Goal: Task Accomplishment & Management: Complete application form

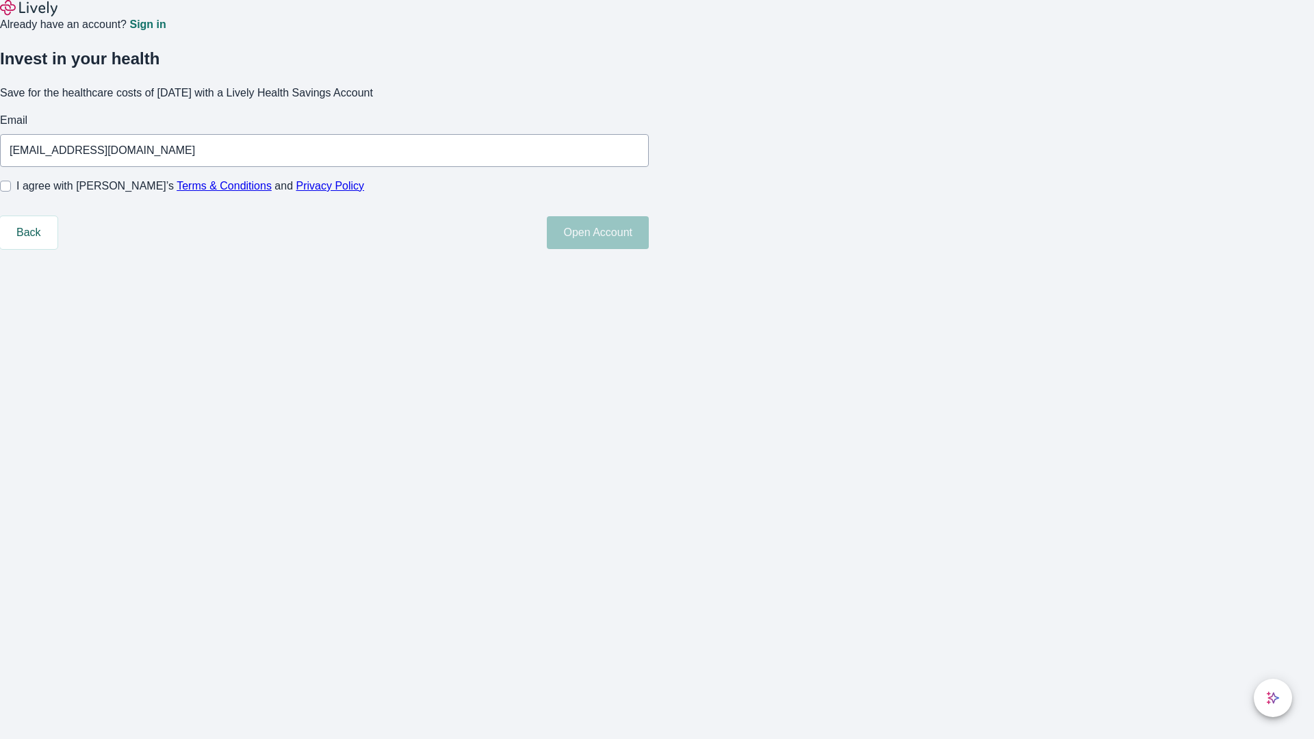
click at [11, 192] on input "I agree with Lively’s Terms & Conditions and Privacy Policy" at bounding box center [5, 186] width 11 height 11
checkbox input "true"
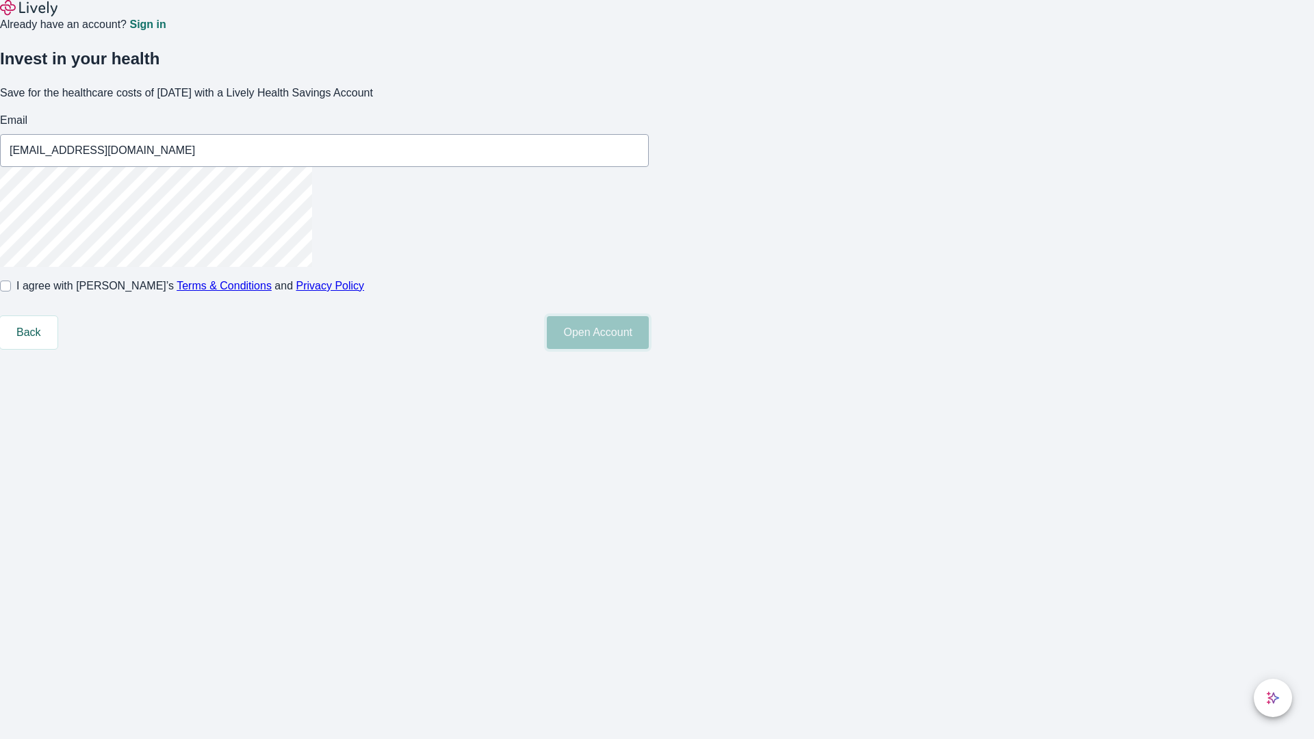
click at [649, 349] on button "Open Account" at bounding box center [598, 332] width 102 height 33
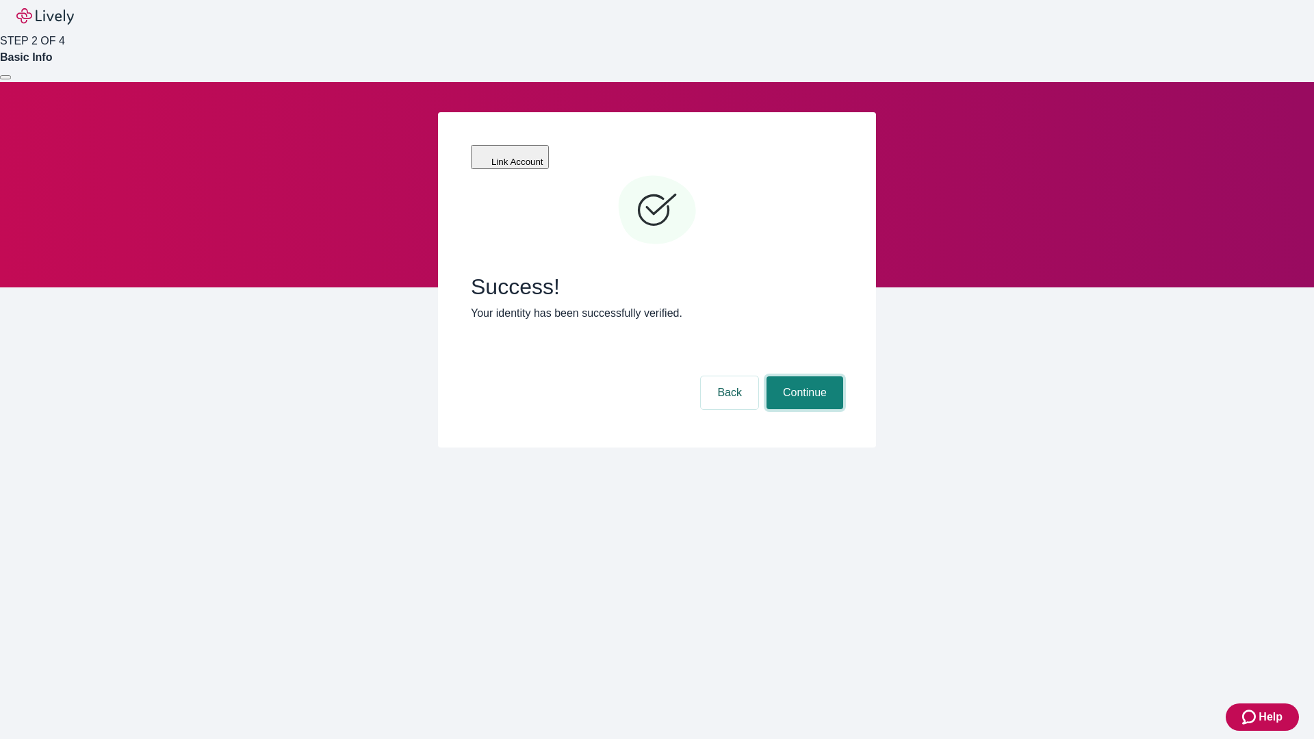
click at [803, 376] on button "Continue" at bounding box center [804, 392] width 77 height 33
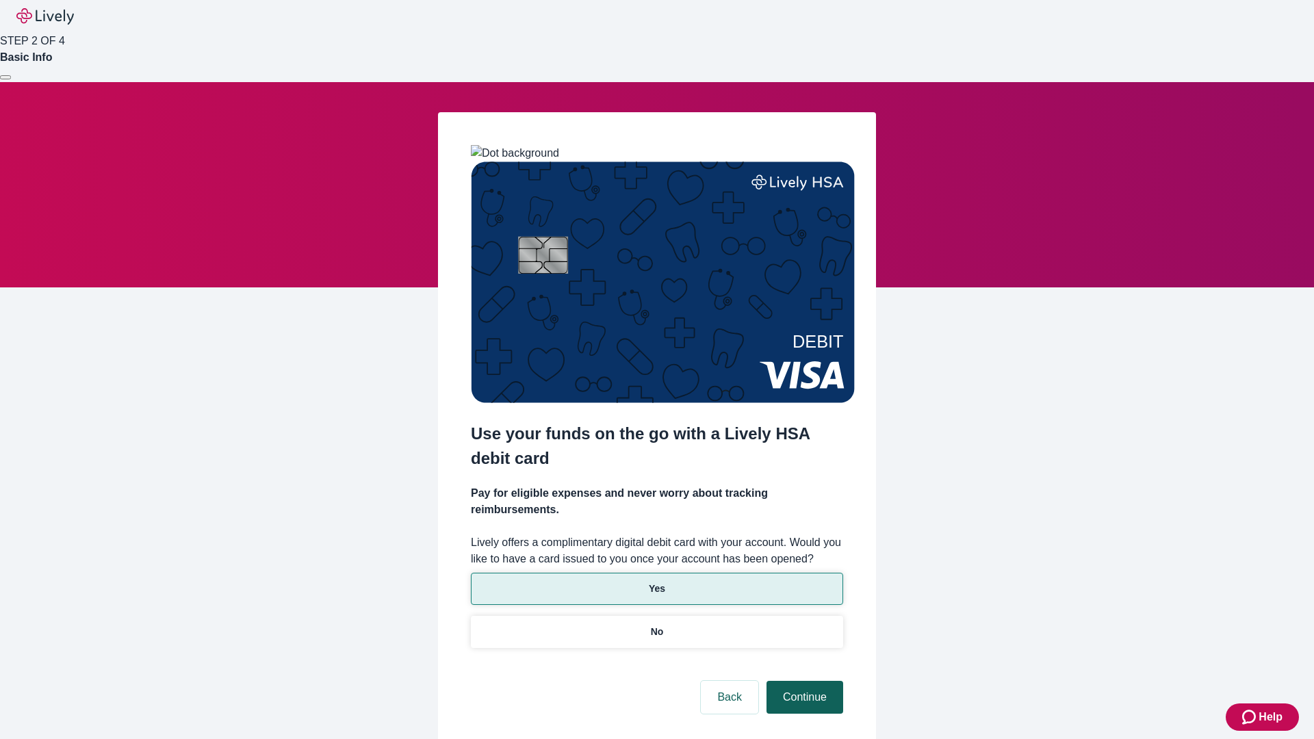
click at [656, 582] on p "Yes" at bounding box center [657, 589] width 16 height 14
click at [803, 681] on button "Continue" at bounding box center [804, 697] width 77 height 33
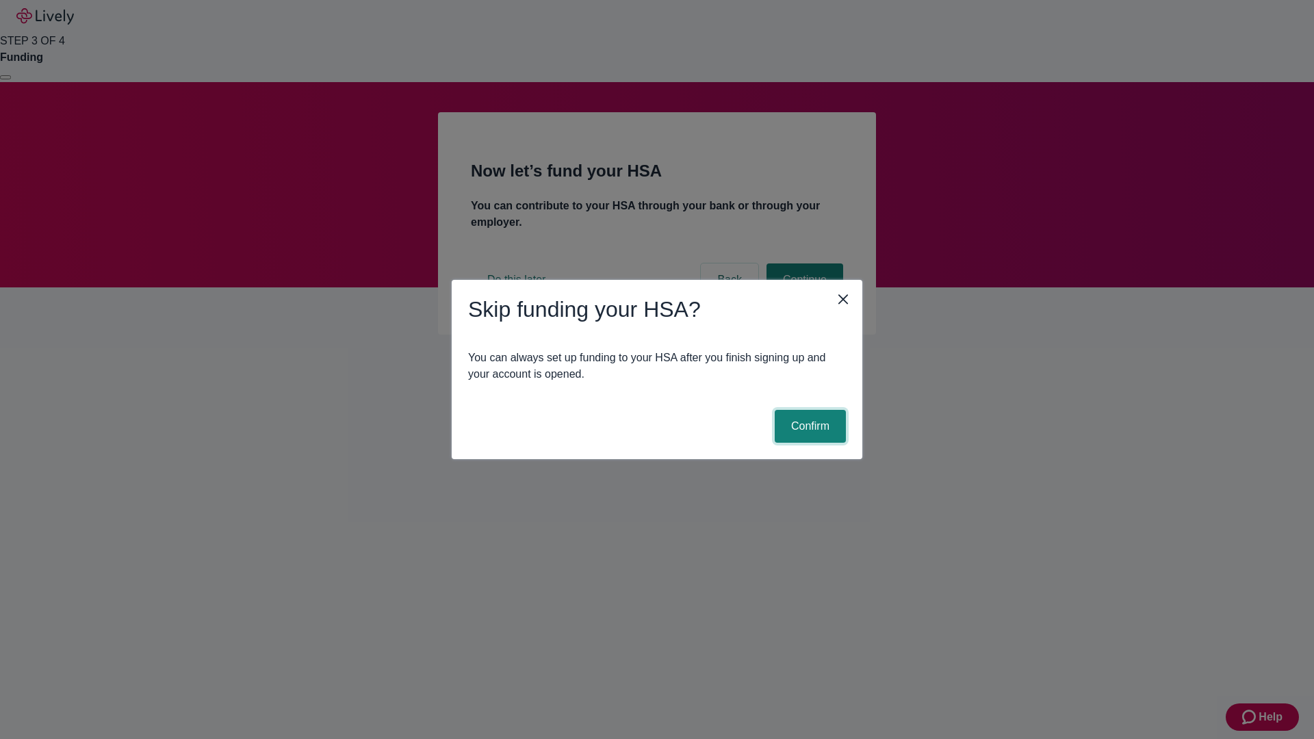
click at [808, 426] on button "Confirm" at bounding box center [809, 426] width 71 height 33
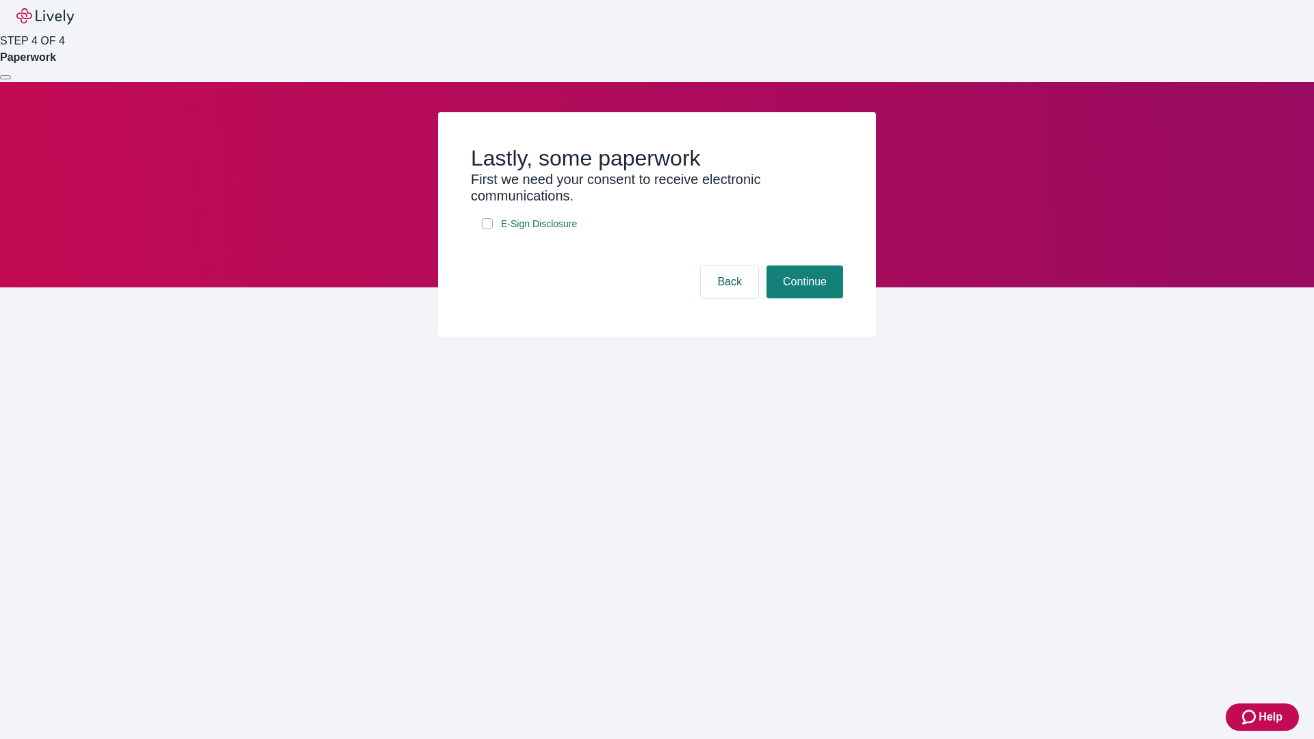
click at [487, 229] on input "E-Sign Disclosure" at bounding box center [487, 223] width 11 height 11
checkbox input "true"
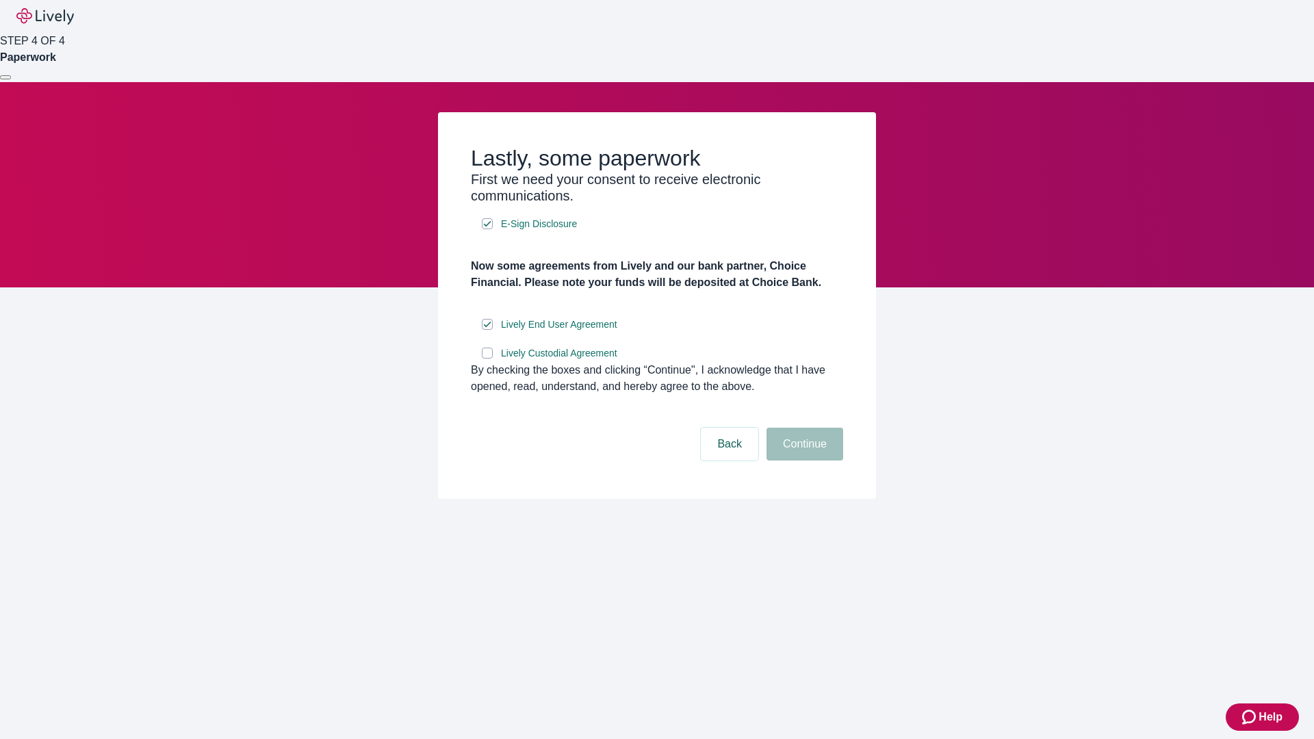
click at [487, 359] on input "Lively Custodial Agreement" at bounding box center [487, 353] width 11 height 11
checkbox input "true"
click at [803, 460] on button "Continue" at bounding box center [804, 444] width 77 height 33
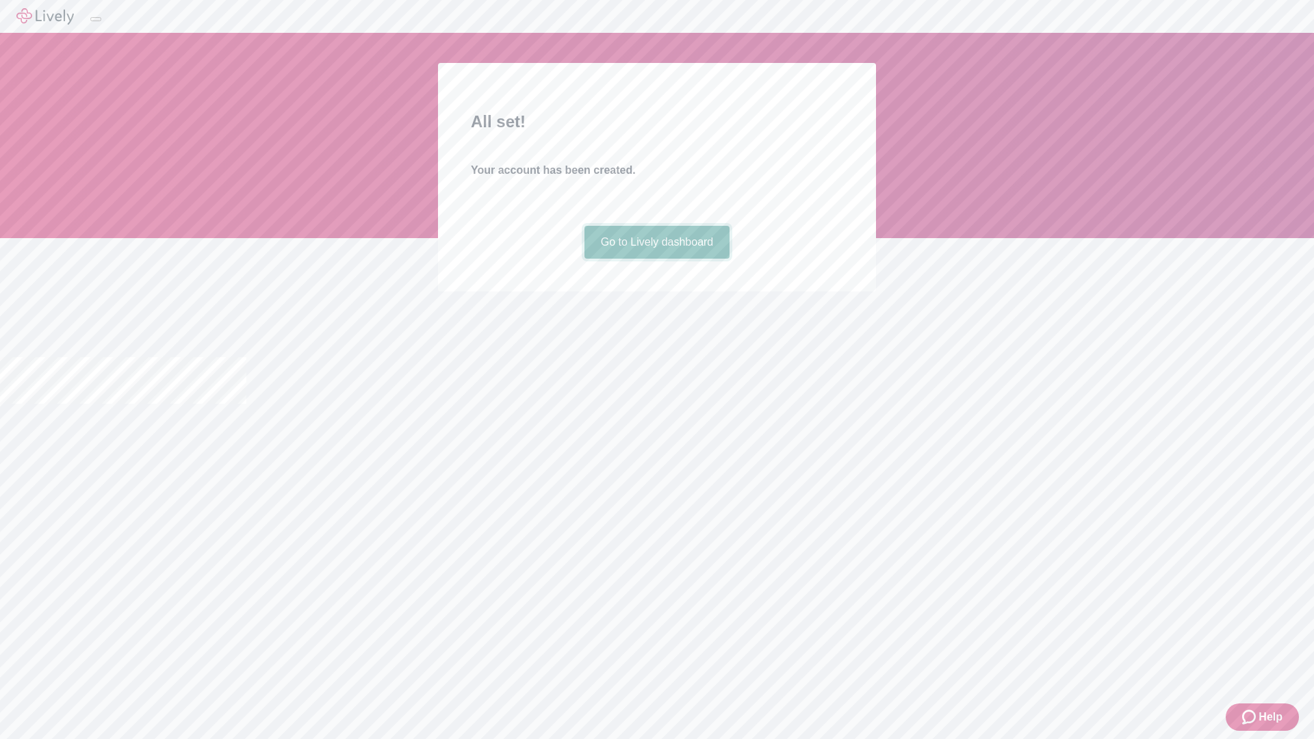
click at [656, 259] on link "Go to Lively dashboard" at bounding box center [657, 242] width 146 height 33
